Goal: Task Accomplishment & Management: Use online tool/utility

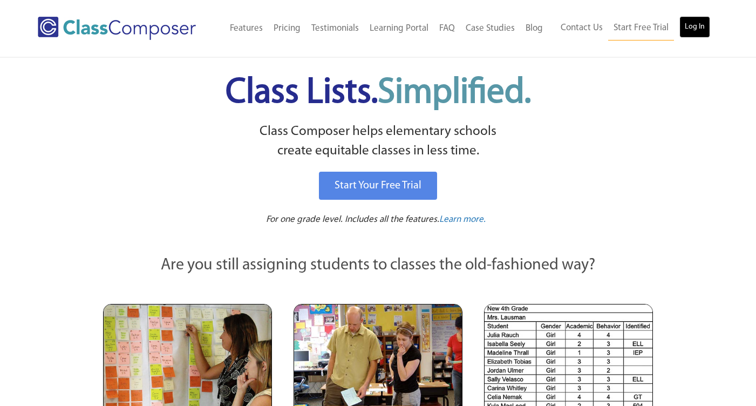
click at [689, 24] on link "Log In" at bounding box center [694, 27] width 31 height 22
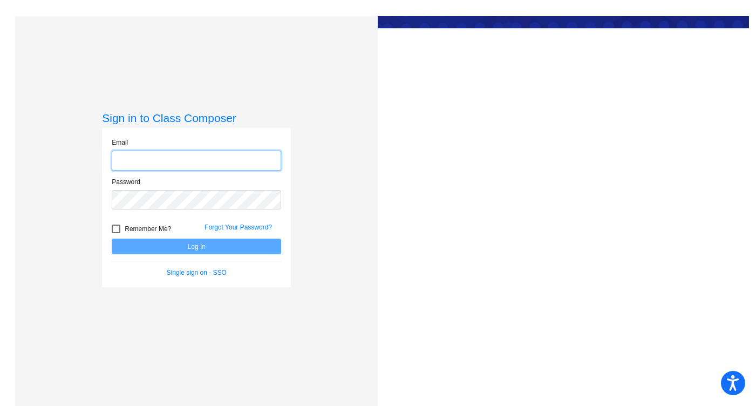
type input "guerreroap@asf.edu.mx"
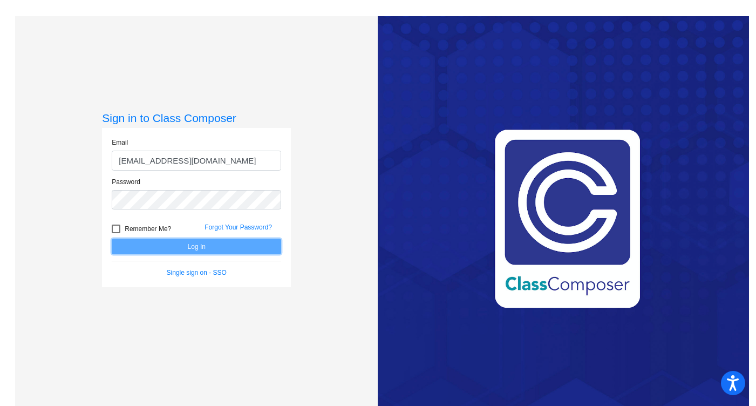
click at [173, 249] on button "Log In" at bounding box center [196, 246] width 169 height 16
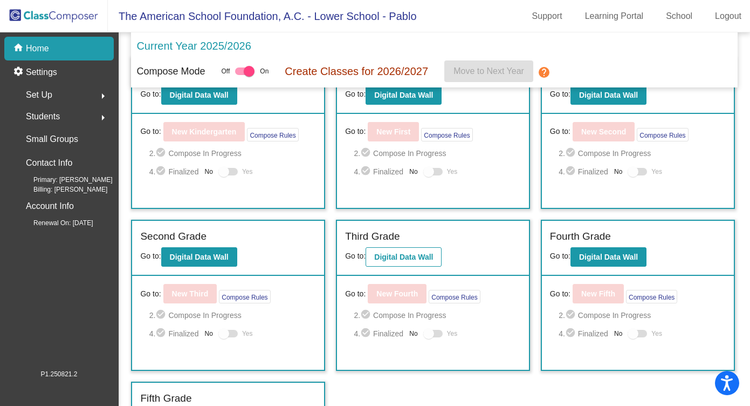
scroll to position [38, 0]
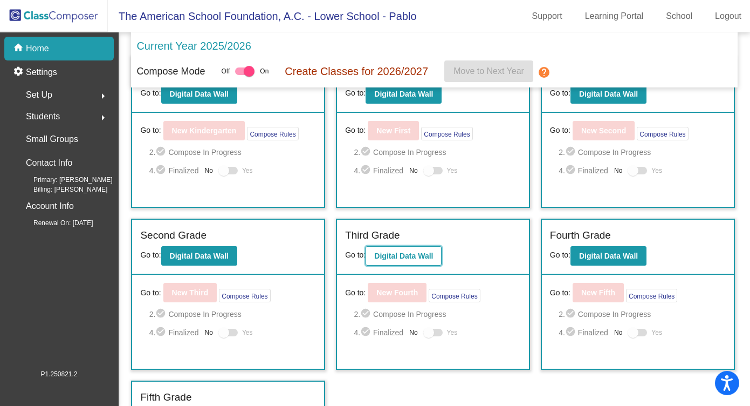
click at [415, 261] on button "Digital Data Wall" at bounding box center [404, 255] width 76 height 19
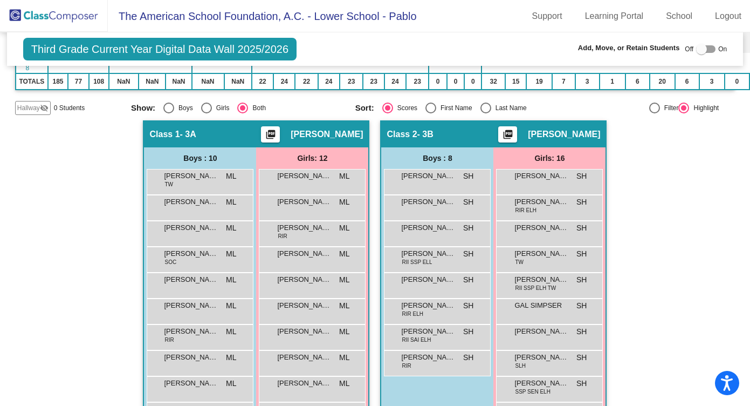
scroll to position [337, 0]
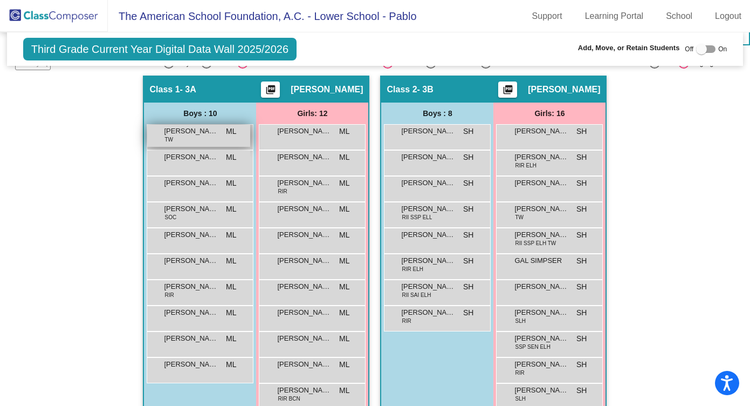
click at [203, 139] on div "DAVID SIMPSER TW ML lock do_not_disturb_alt" at bounding box center [198, 136] width 103 height 22
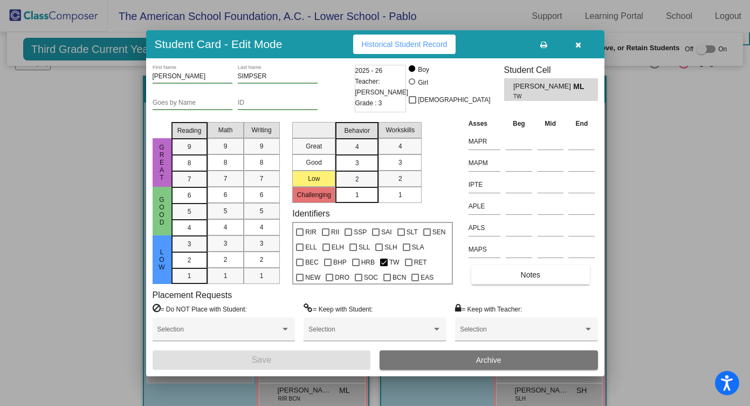
click at [577, 42] on icon "button" at bounding box center [579, 45] width 6 height 8
